Goal: Find specific page/section: Find specific page/section

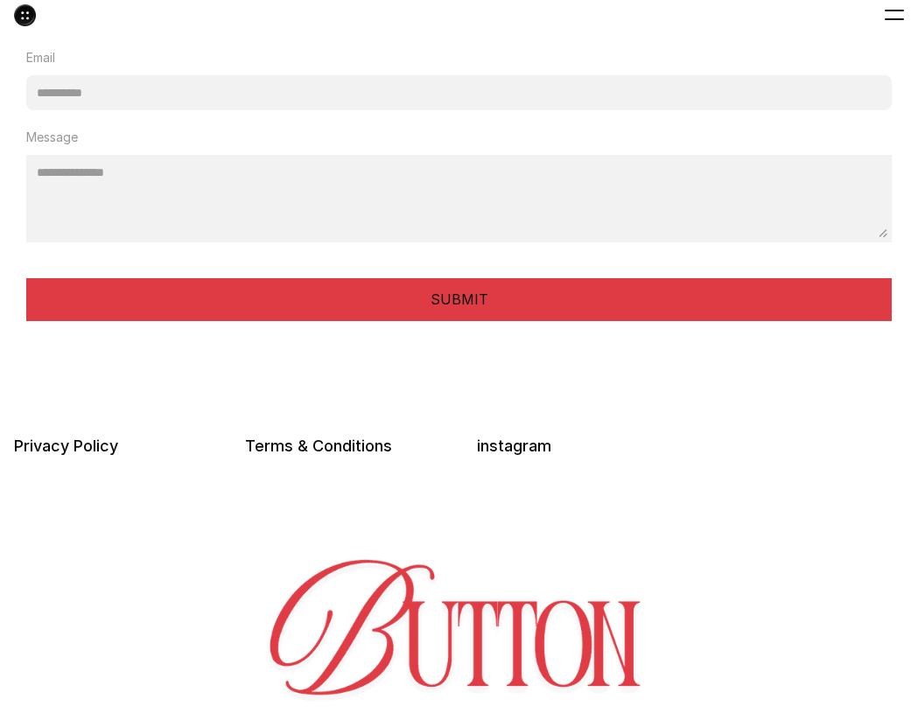
scroll to position [5383, 0]
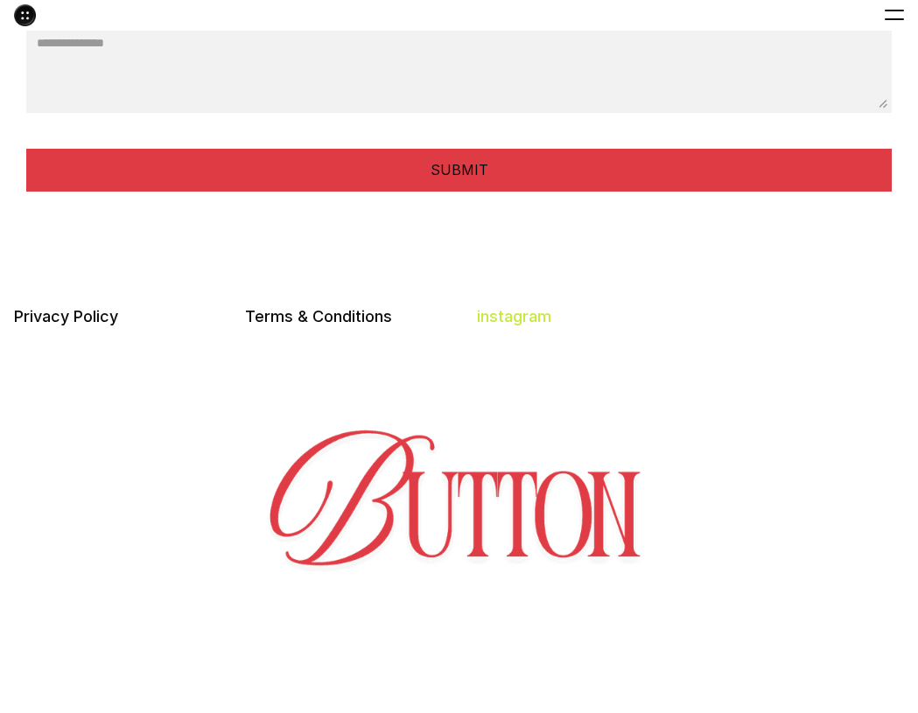
click at [525, 307] on link "instagram" at bounding box center [514, 316] width 74 height 18
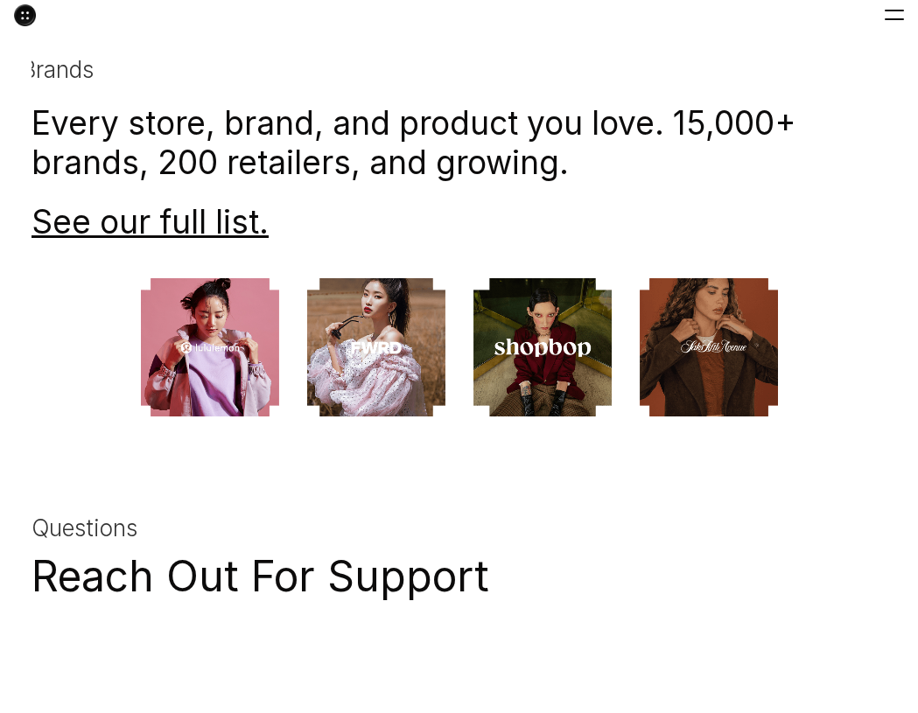
scroll to position [4632, 0]
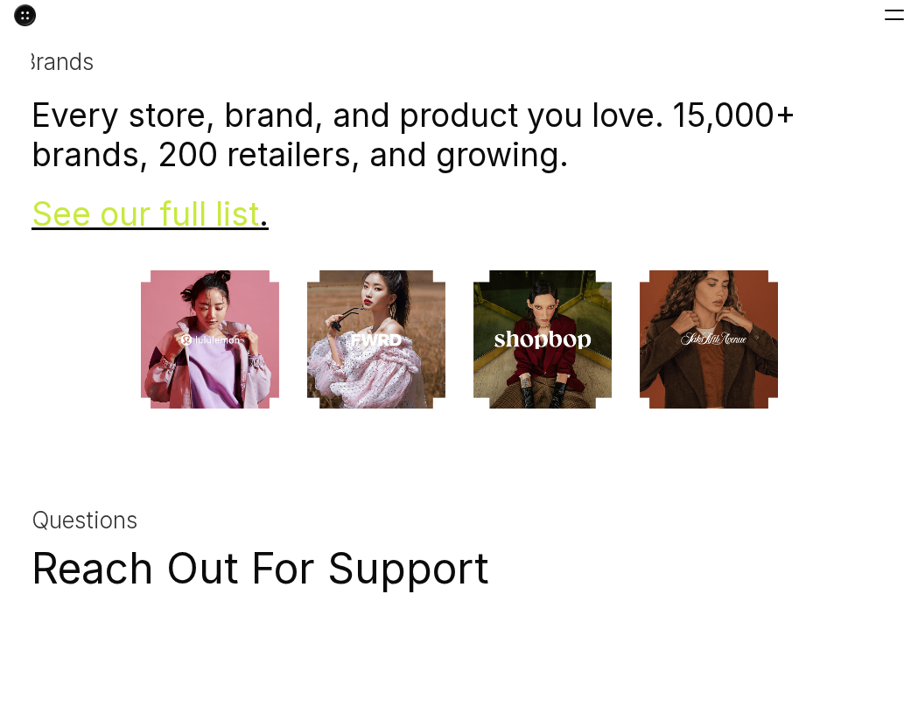
click at [185, 194] on link "See our full list" at bounding box center [144, 213] width 227 height 39
